Goal: Task Accomplishment & Management: Manage account settings

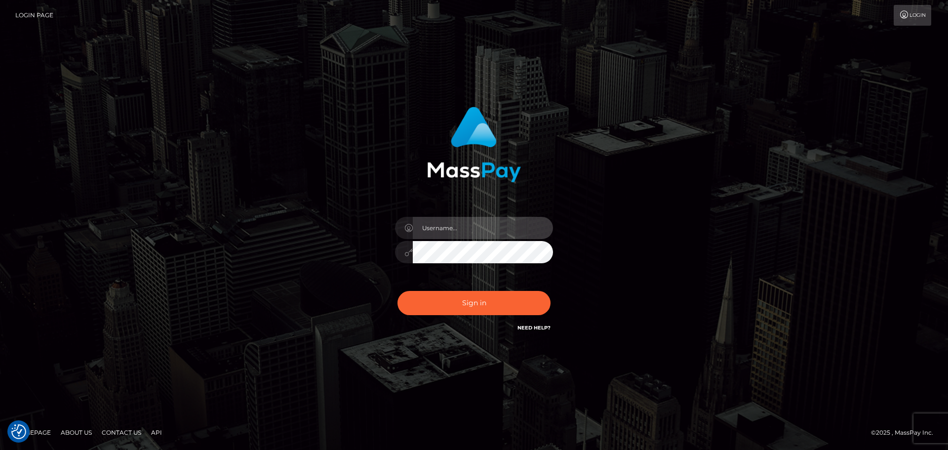
click at [446, 220] on input "text" at bounding box center [483, 228] width 140 height 22
click at [0, 449] on com-1password-button at bounding box center [0, 450] width 0 height 0
type input "dawson.throne"
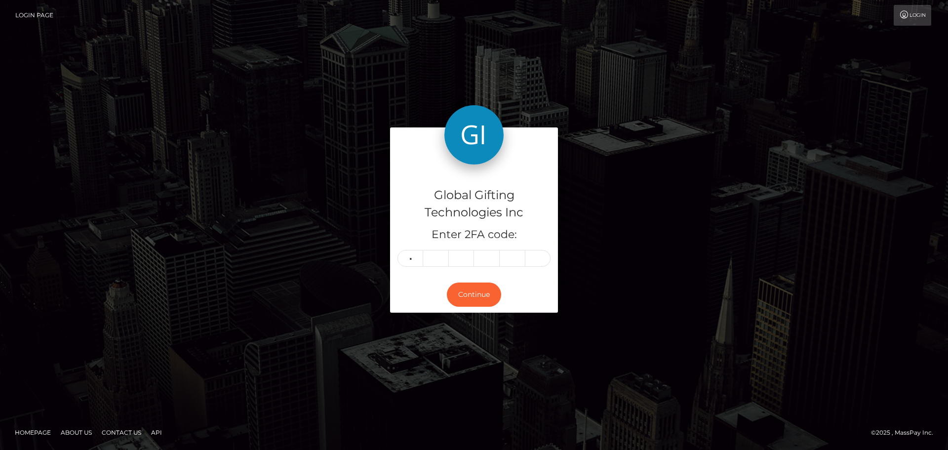
type input "0"
type input "4"
type input "2"
type input "7"
type input "6"
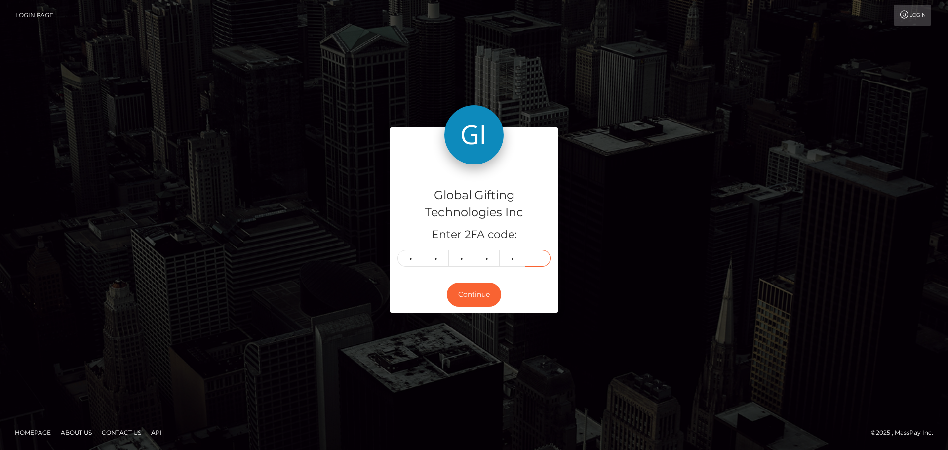
type input "8"
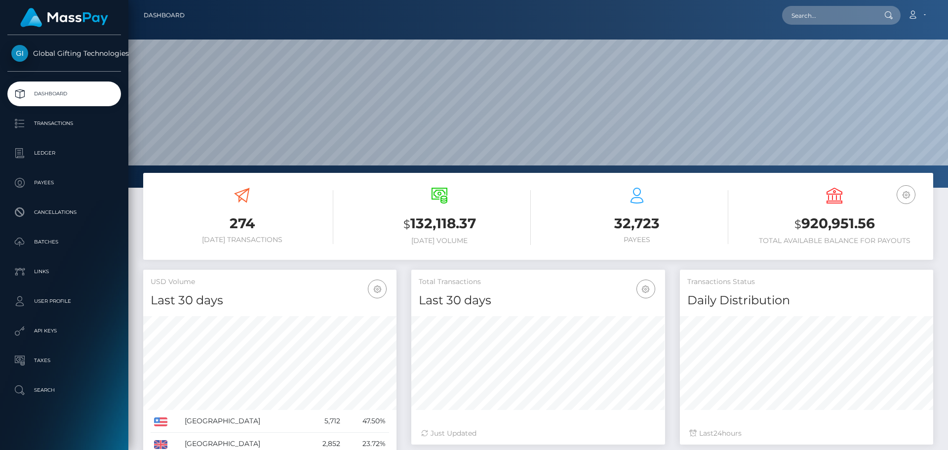
scroll to position [175, 254]
